Goal: Information Seeking & Learning: Learn about a topic

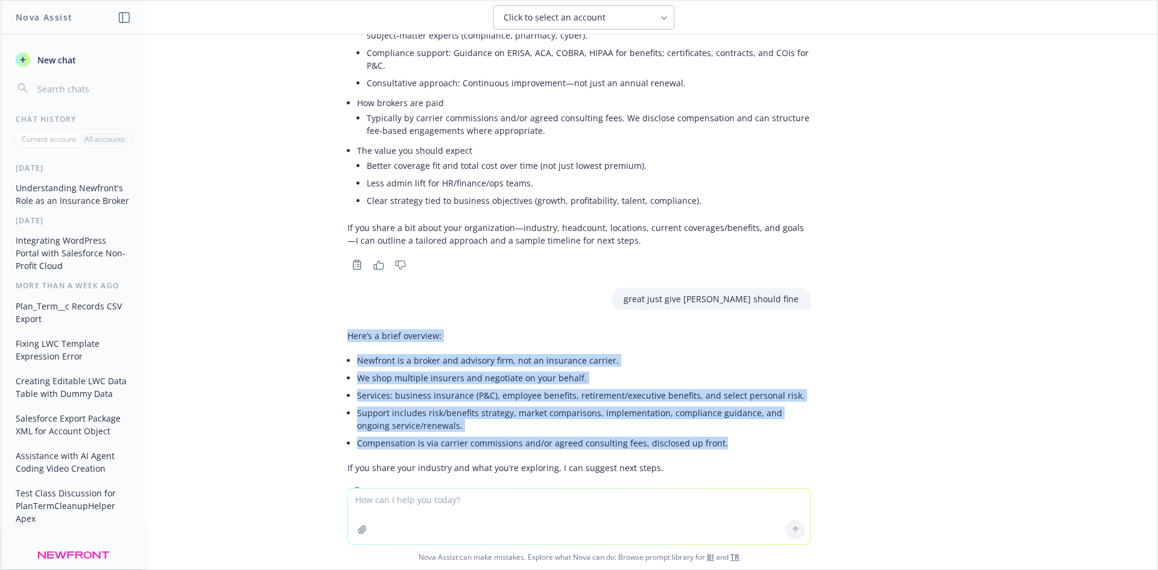
scroll to position [995, 0]
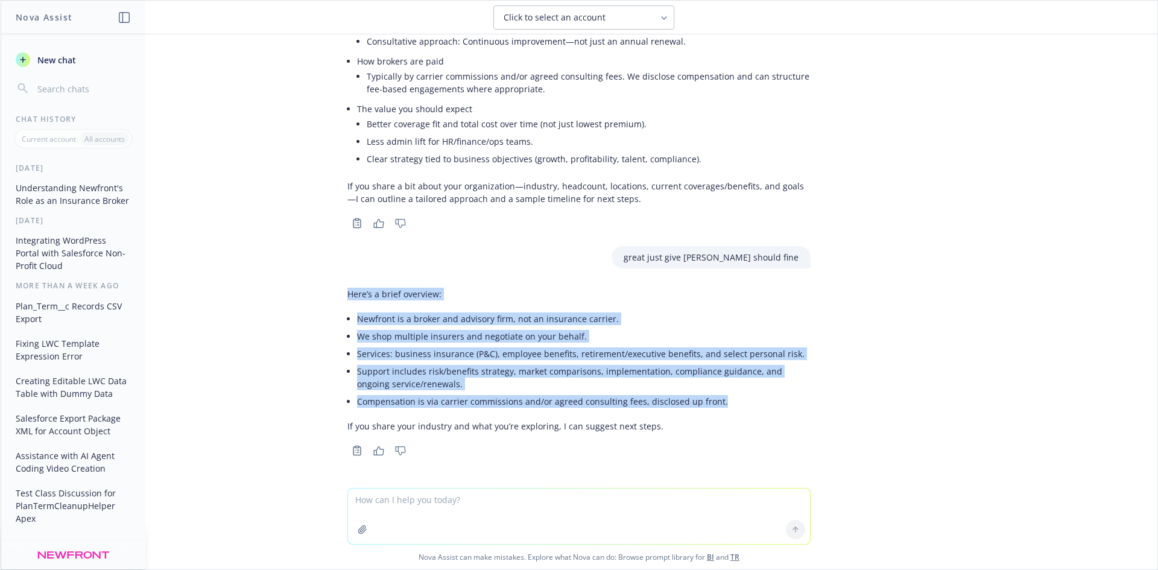
click at [441, 370] on li "Support includes risk/benefits strategy, market comparisons, implementation, co…" at bounding box center [584, 378] width 454 height 30
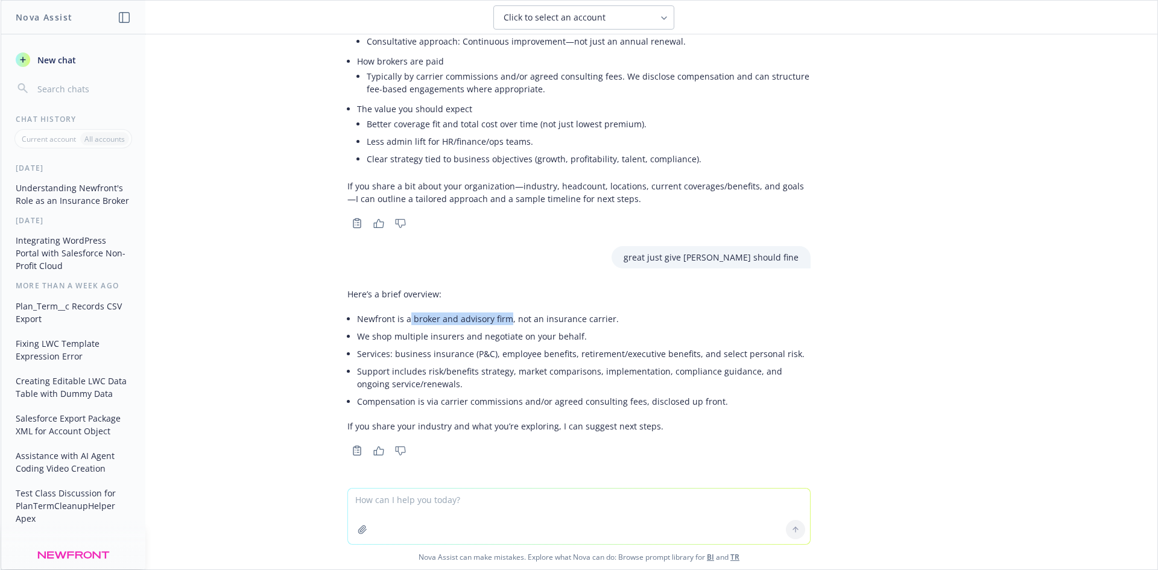
drag, startPoint x: 399, startPoint y: 316, endPoint x: 500, endPoint y: 322, distance: 100.9
click at [500, 322] on li "Newfront is a broker and advisory firm, not an insurance carrier." at bounding box center [584, 318] width 454 height 17
copy li "broker and advisory firm"
click at [462, 331] on li "We shop multiple insurers and negotiate on your behalf." at bounding box center [584, 336] width 454 height 17
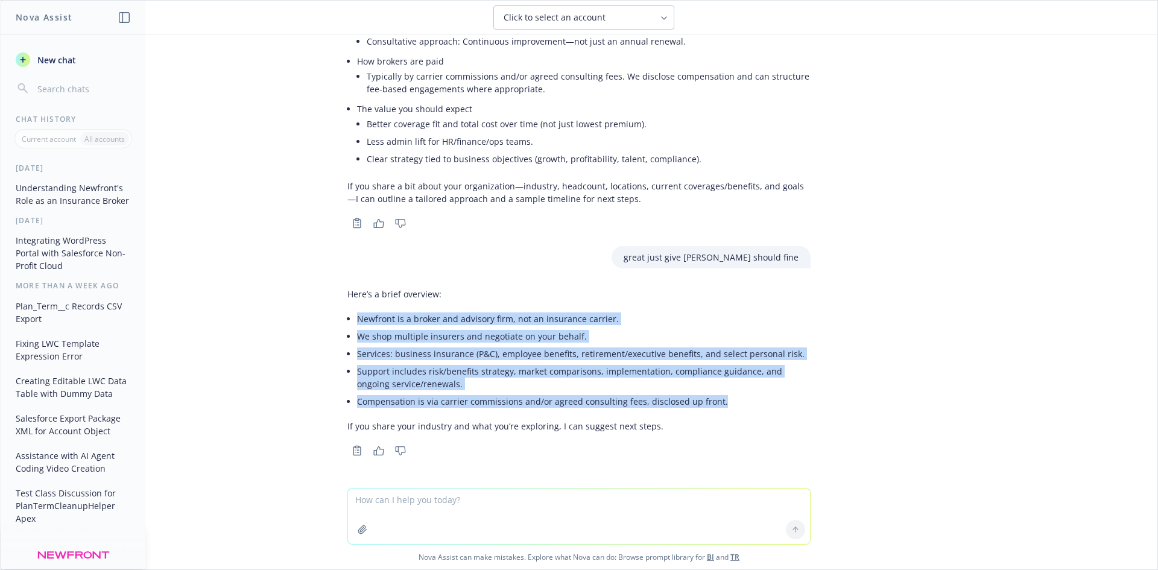
drag, startPoint x: 346, startPoint y: 315, endPoint x: 715, endPoint y: 400, distance: 378.3
click at [715, 400] on div "Here’s a brief overview: Newfront is a broker and advisory firm, not an insuran…" at bounding box center [578, 360] width 463 height 154
copy ul "Newfront is a broker and advisory firm, not an insurance carrier. We shop multi…"
